Goal: Find specific page/section: Find specific page/section

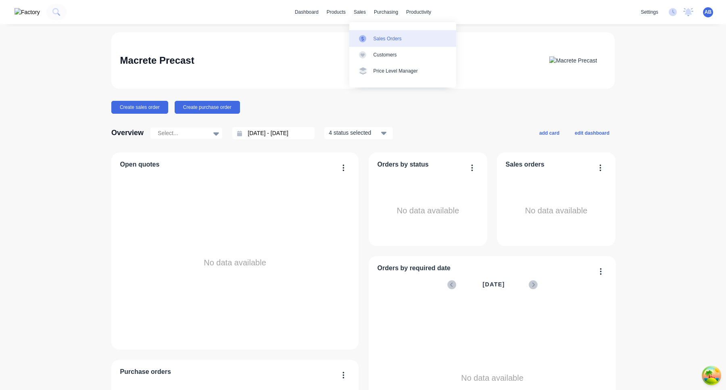
click at [381, 33] on link "Sales Orders" at bounding box center [403, 38] width 107 height 16
